Goal: Entertainment & Leisure: Consume media (video, audio)

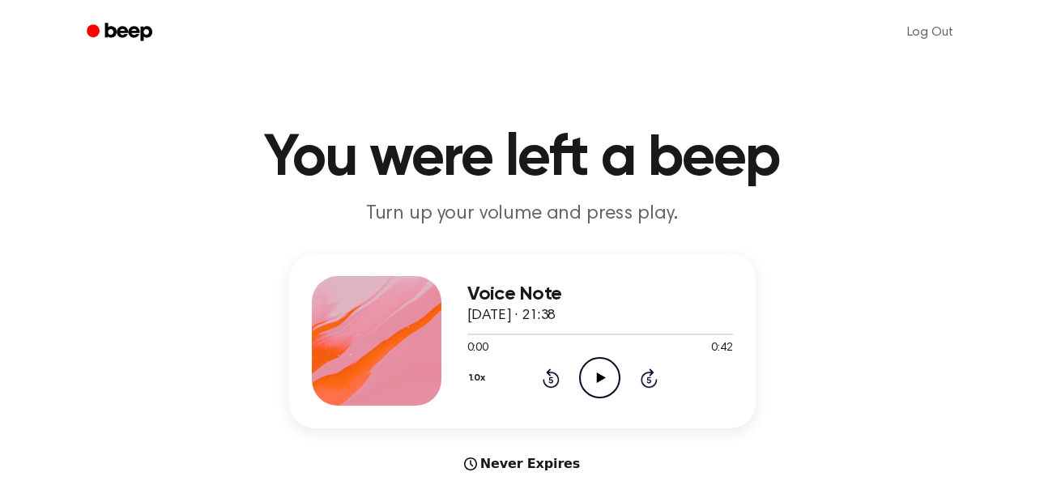
click at [603, 373] on icon "Play Audio" at bounding box center [599, 377] width 41 height 41
click at [601, 377] on icon at bounding box center [601, 378] width 9 height 11
click at [553, 382] on icon at bounding box center [551, 380] width 4 height 6
click at [556, 376] on icon at bounding box center [551, 378] width 17 height 19
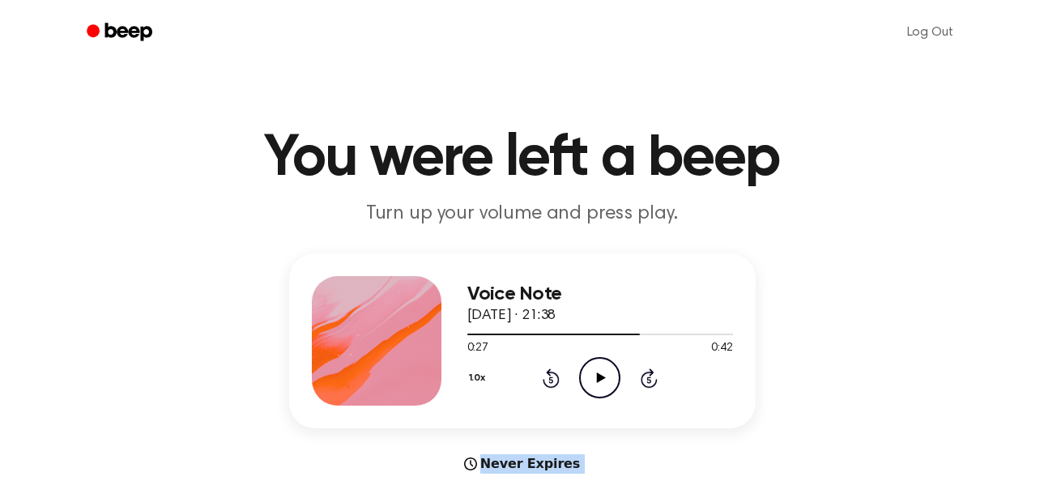
click at [556, 376] on icon at bounding box center [551, 378] width 17 height 19
click at [593, 427] on div "Voice Note [DATE] · 21:38 0:17 0:42 Your browser does not support the [object O…" at bounding box center [522, 341] width 467 height 175
click at [550, 381] on icon "Rewind 5 seconds" at bounding box center [551, 378] width 18 height 21
click at [588, 381] on icon "Play Audio" at bounding box center [599, 377] width 41 height 41
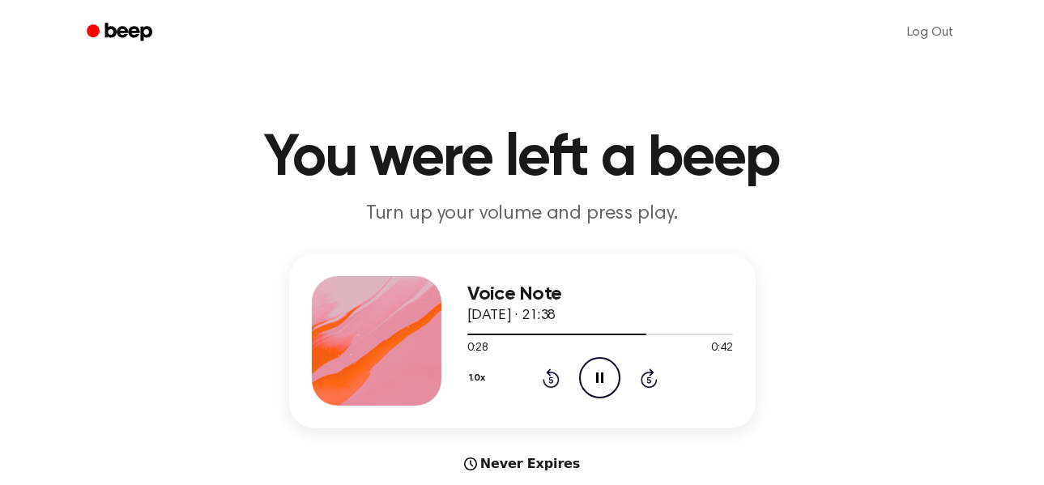
click at [546, 381] on icon "Rewind 5 seconds" at bounding box center [551, 378] width 18 height 21
click at [427, 450] on div "Voice Note [DATE] · 21:38 0:08 0:42 Your browser does not support the [object O…" at bounding box center [521, 364] width 1005 height 220
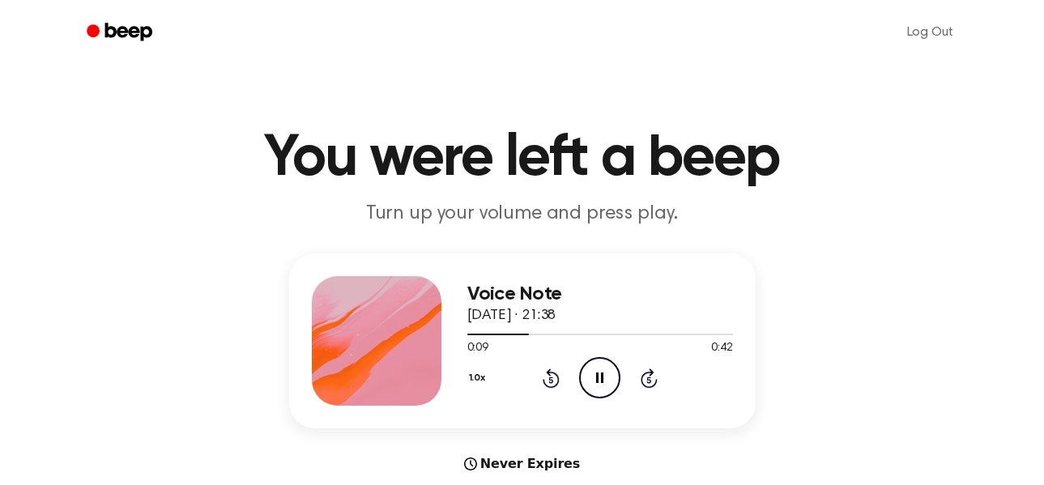
click at [545, 393] on div "1.0x Rewind 5 seconds Pause Audio Skip 5 seconds" at bounding box center [600, 377] width 266 height 41
click at [544, 391] on div "1.0x Rewind 5 seconds Pause Audio Skip 5 seconds" at bounding box center [600, 377] width 266 height 41
click at [546, 385] on icon at bounding box center [551, 378] width 17 height 19
click at [560, 375] on div "1.0x Rewind 5 seconds Pause Audio Skip 5 seconds" at bounding box center [600, 377] width 266 height 41
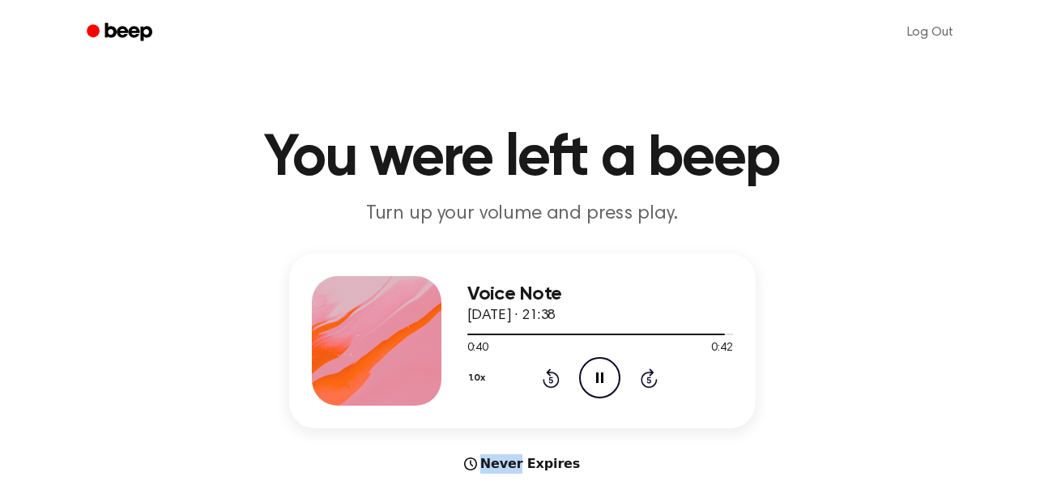
click at [561, 375] on div "1.0x Rewind 5 seconds Pause Audio Skip 5 seconds" at bounding box center [600, 377] width 266 height 41
click at [549, 375] on icon at bounding box center [551, 378] width 17 height 19
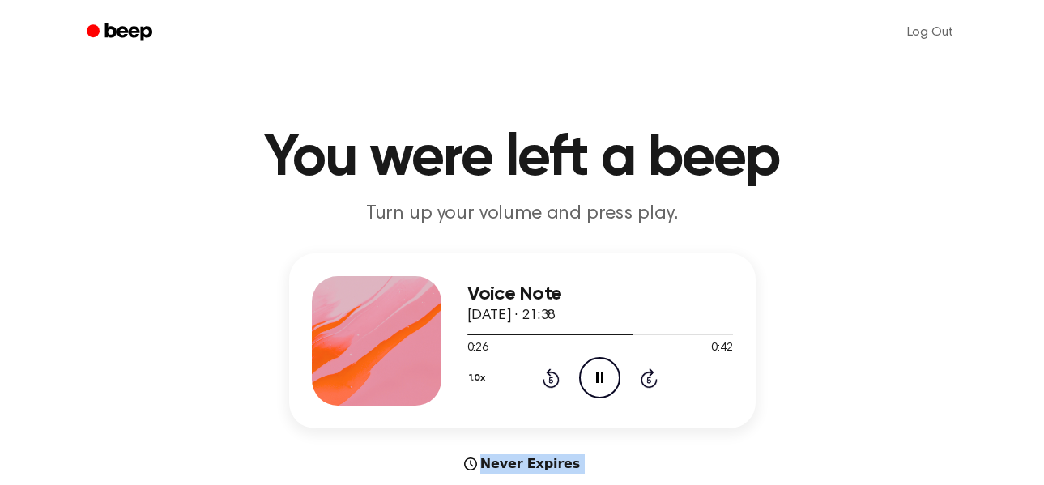
click at [549, 375] on icon at bounding box center [551, 378] width 17 height 19
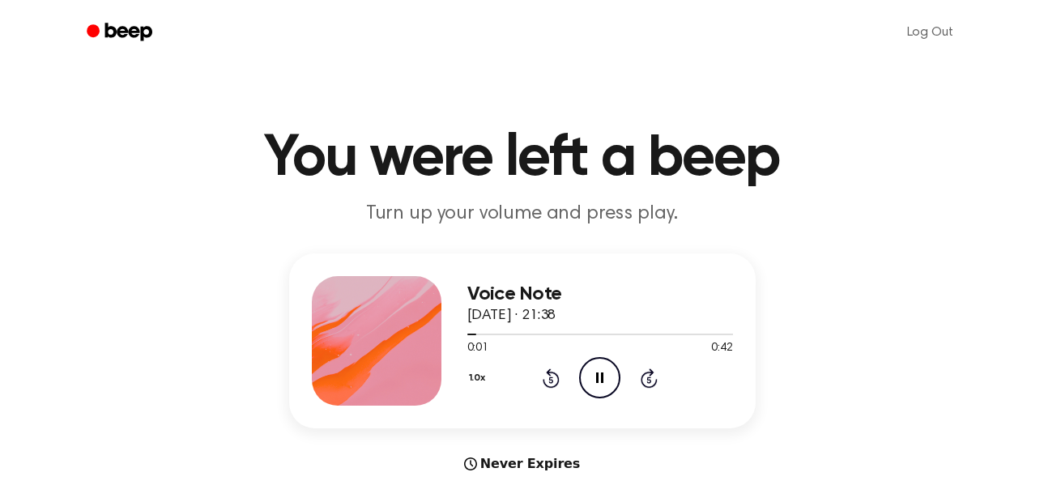
click at [754, 268] on div "Voice Note [DATE] · 21:38 0:01 0:42 Your browser does not support the [object O…" at bounding box center [521, 364] width 1005 height 220
click at [540, 381] on div "1.0x Rewind 5 seconds Pause Audio Skip 5 seconds" at bounding box center [600, 377] width 266 height 41
click at [553, 383] on icon "Rewind 5 seconds" at bounding box center [551, 378] width 18 height 21
